Goal: Task Accomplishment & Management: Manage account settings

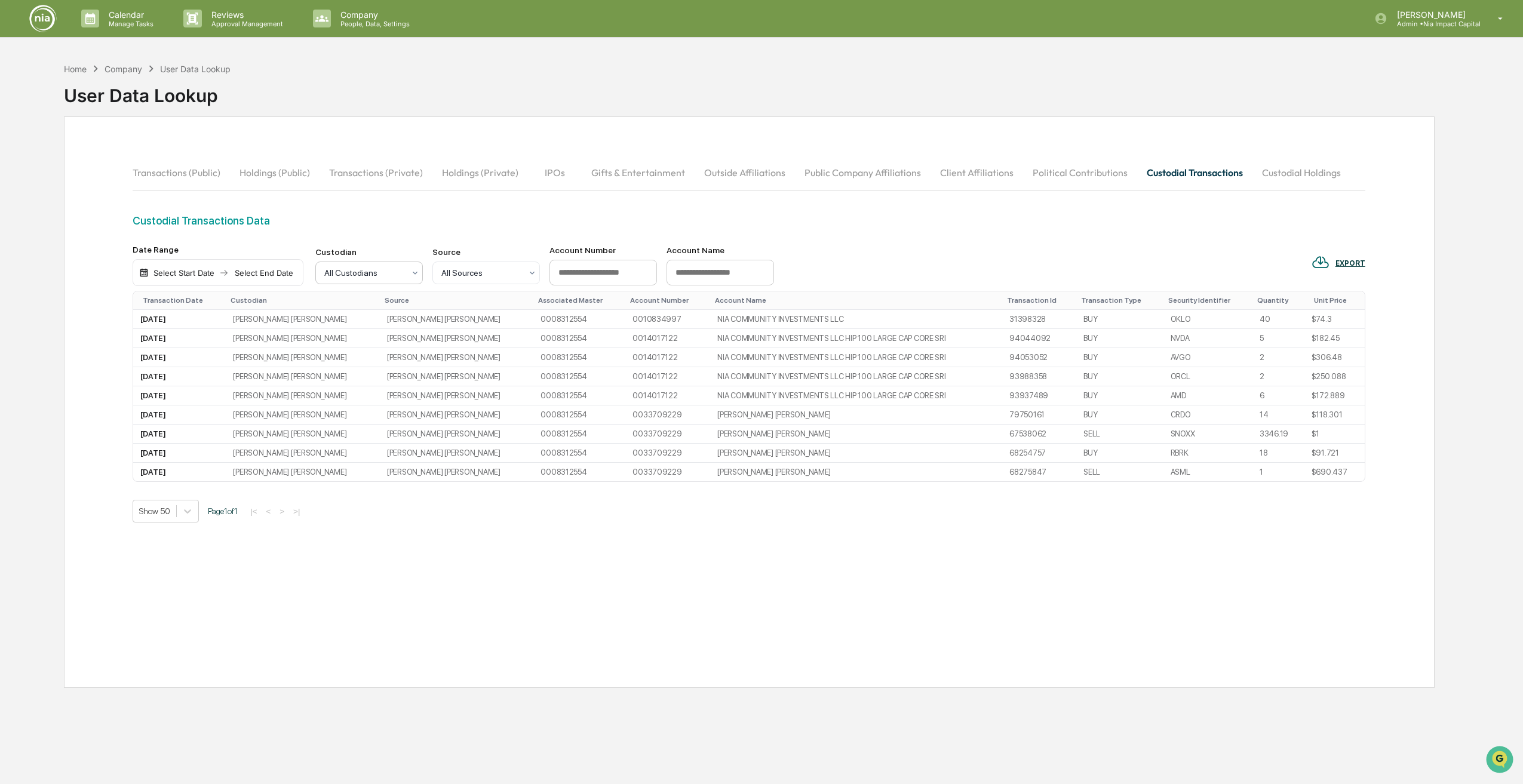
click at [411, 273] on icon at bounding box center [415, 272] width 10 height 10
click at [325, 276] on icon at bounding box center [320, 281] width 10 height 10
drag, startPoint x: 723, startPoint y: 737, endPoint x: 732, endPoint y: 739, distance: 9.2
click at [728, 737] on div "Home Company User Data Lookup User Data Lookup Transactions (Public) Holdings (…" at bounding box center [749, 448] width 1406 height 784
click at [1285, 175] on button "Custodial Holdings" at bounding box center [1301, 172] width 98 height 29
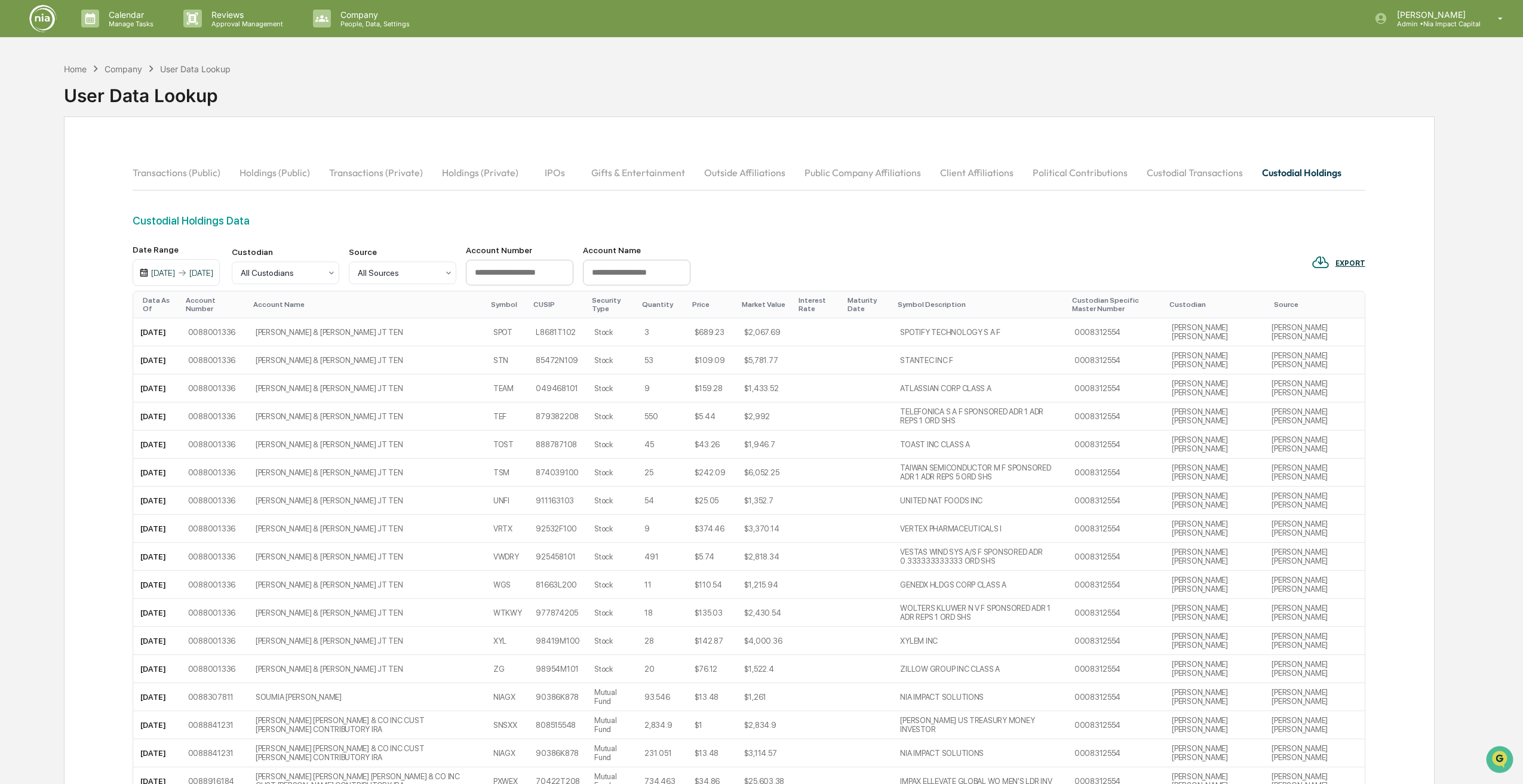
click at [1162, 177] on button "Custodial Transactions" at bounding box center [1194, 172] width 115 height 29
